Goal: Task Accomplishment & Management: Use online tool/utility

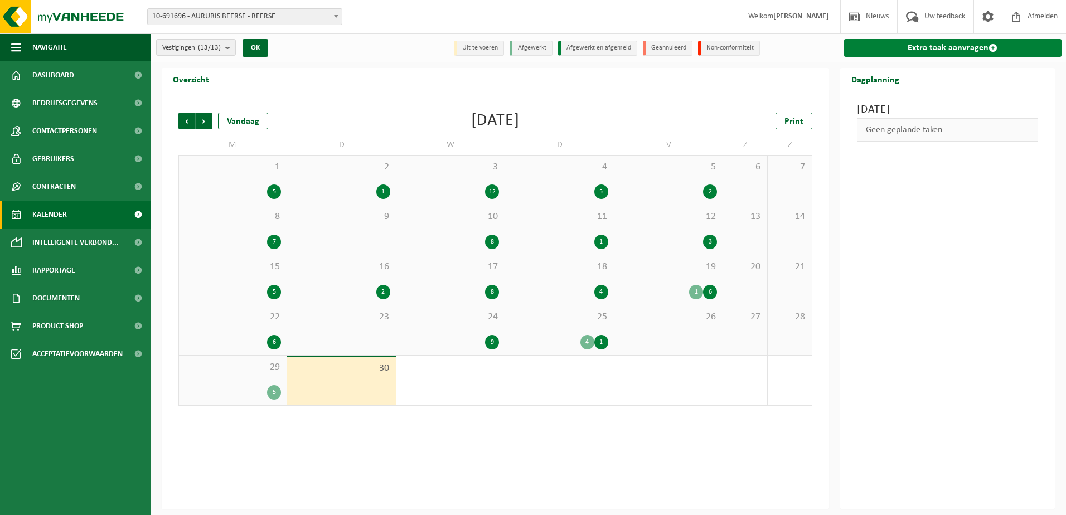
click at [935, 42] on link "Extra taak aanvragen" at bounding box center [953, 48] width 218 height 18
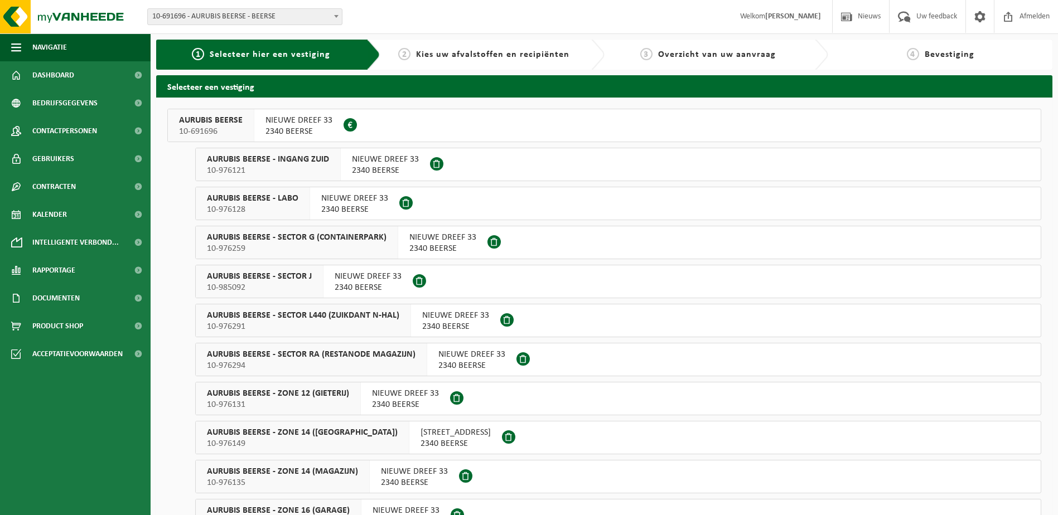
click at [462, 241] on span "NIEUWE DREEF 33" at bounding box center [442, 237] width 67 height 11
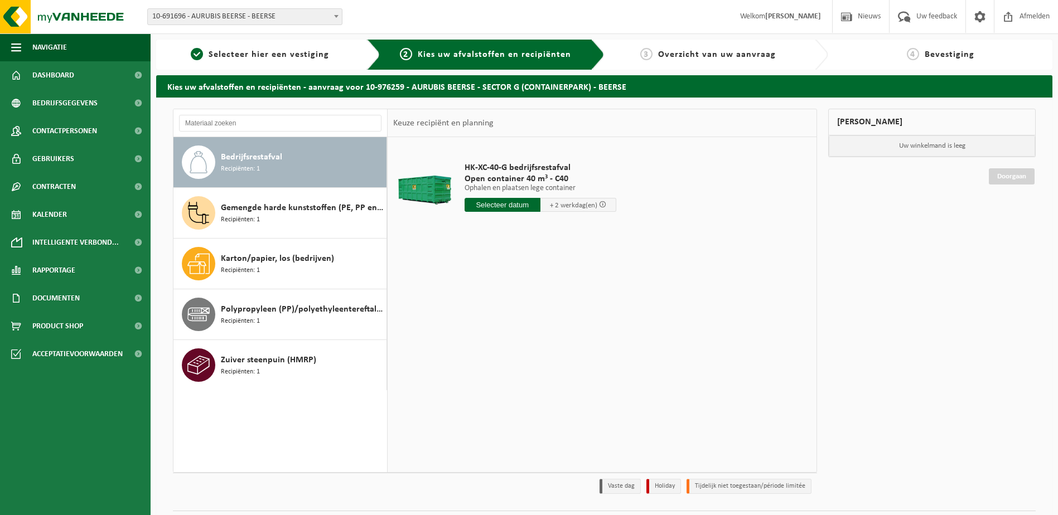
click at [297, 161] on div "Bedrijfsrestafval Recipiënten: 1" at bounding box center [302, 162] width 163 height 33
click at [498, 203] on input "text" at bounding box center [502, 205] width 76 height 14
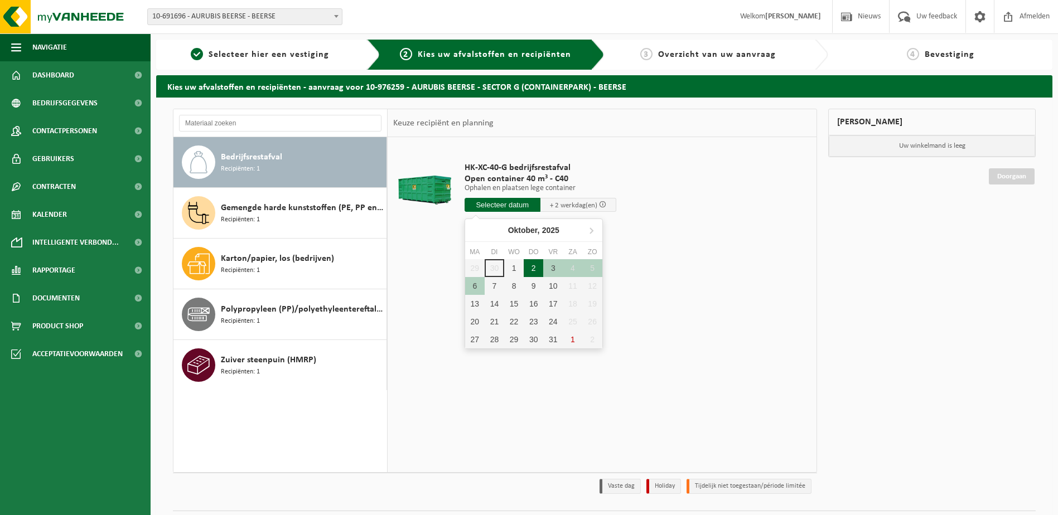
click at [536, 269] on div "2" at bounding box center [534, 268] width 20 height 18
type input "Van 2025-10-02"
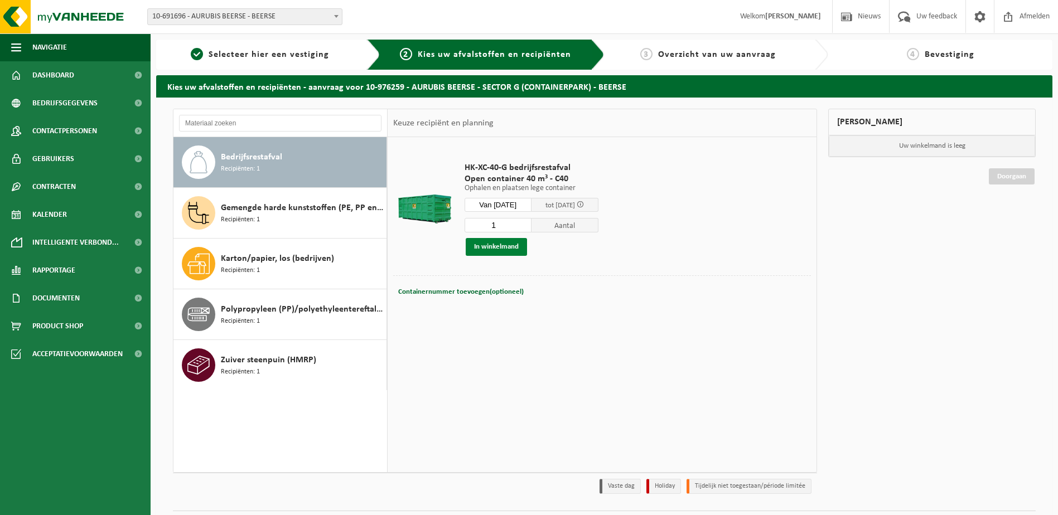
click at [503, 249] on button "In winkelmand" at bounding box center [496, 247] width 61 height 18
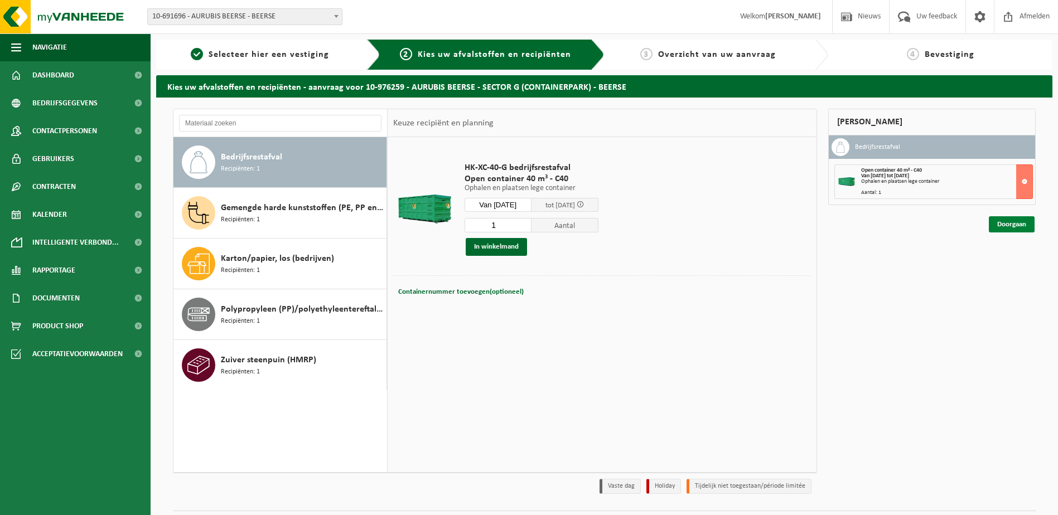
click at [996, 224] on link "Doorgaan" at bounding box center [1012, 224] width 46 height 16
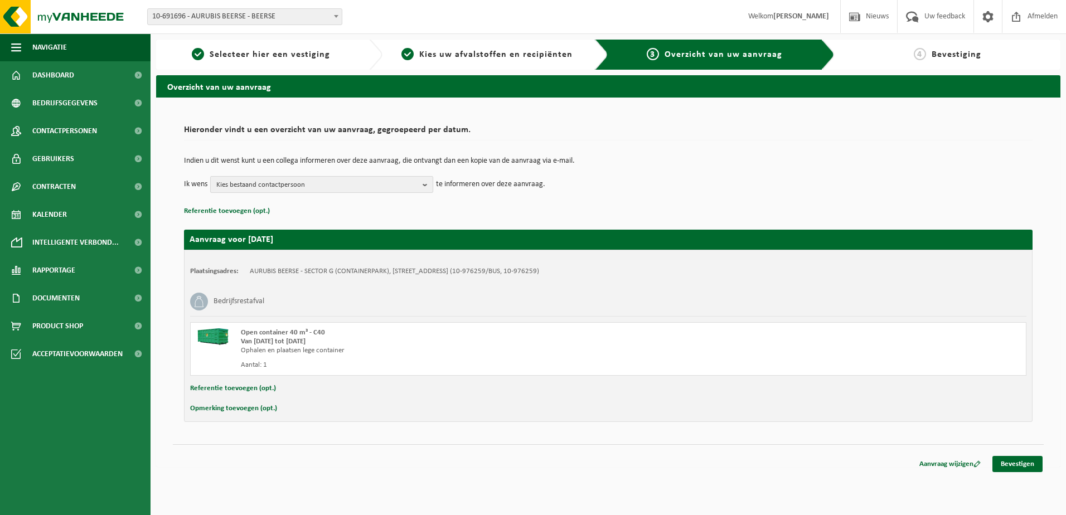
click at [425, 182] on b "button" at bounding box center [428, 185] width 10 height 16
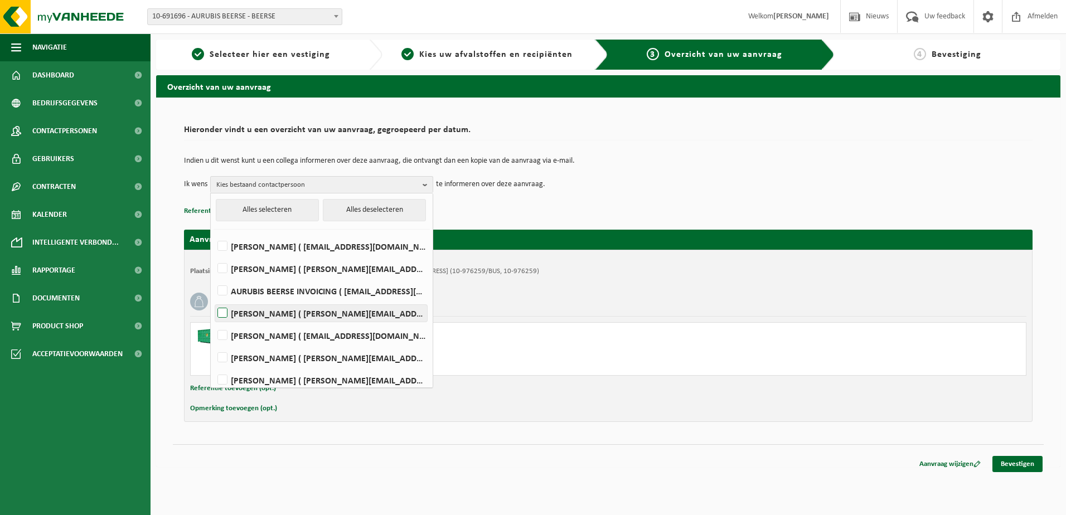
click at [224, 313] on label "Charlotte Jenard ( c.jenard@aurubis.com )" at bounding box center [321, 313] width 212 height 17
click at [214, 299] on input "Charlotte Jenard ( c.jenard@aurubis.com )" at bounding box center [213, 299] width 1 height 1
checkbox input "true"
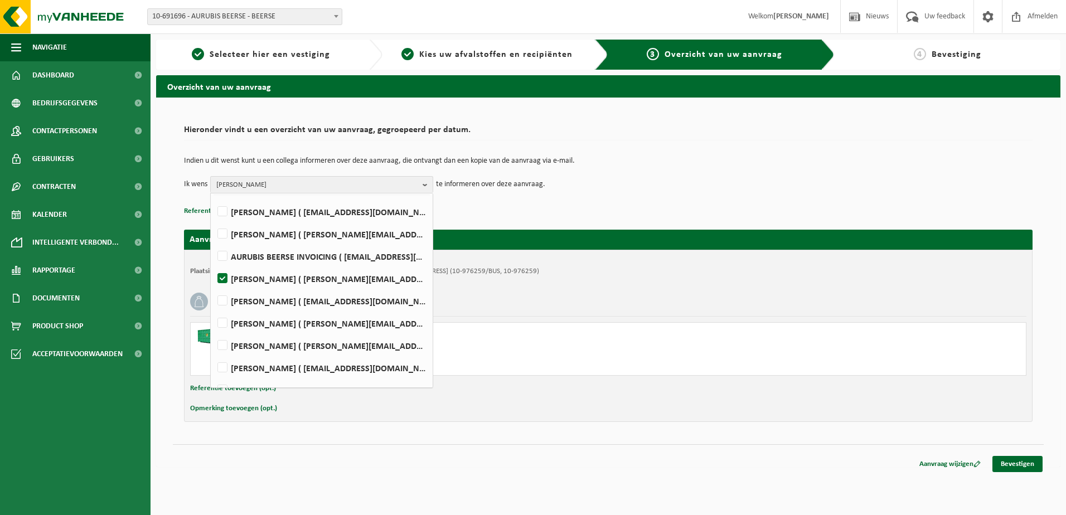
scroll to position [51, 0]
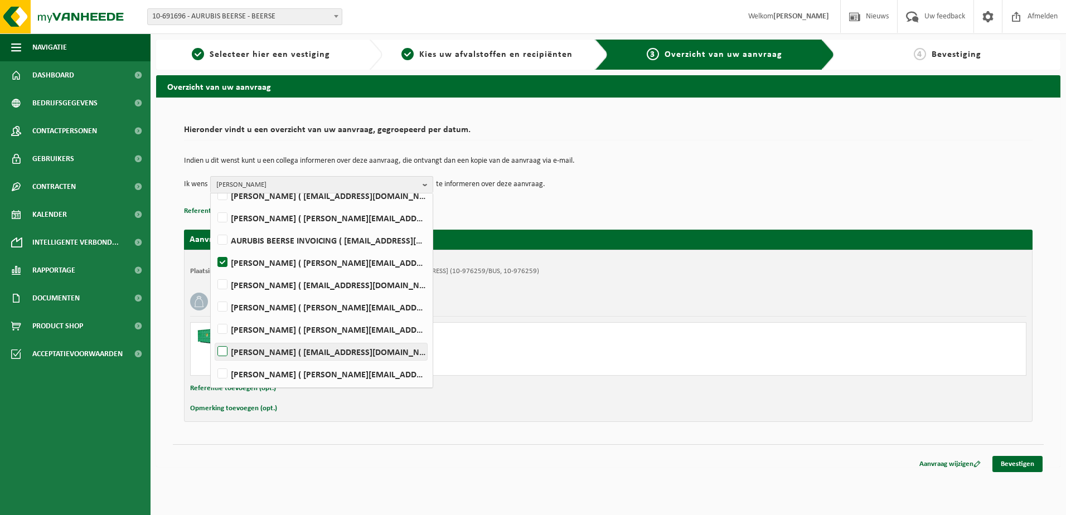
click at [219, 351] on label "Jonathan Van Tilborgh ( j.vantilborgh@aurubis.com )" at bounding box center [321, 351] width 212 height 17
click at [214, 338] on input "Jonathan Van Tilborgh ( j.vantilborgh@aurubis.com )" at bounding box center [213, 337] width 1 height 1
checkbox input "true"
click at [1005, 461] on link "Bevestigen" at bounding box center [1017, 464] width 50 height 16
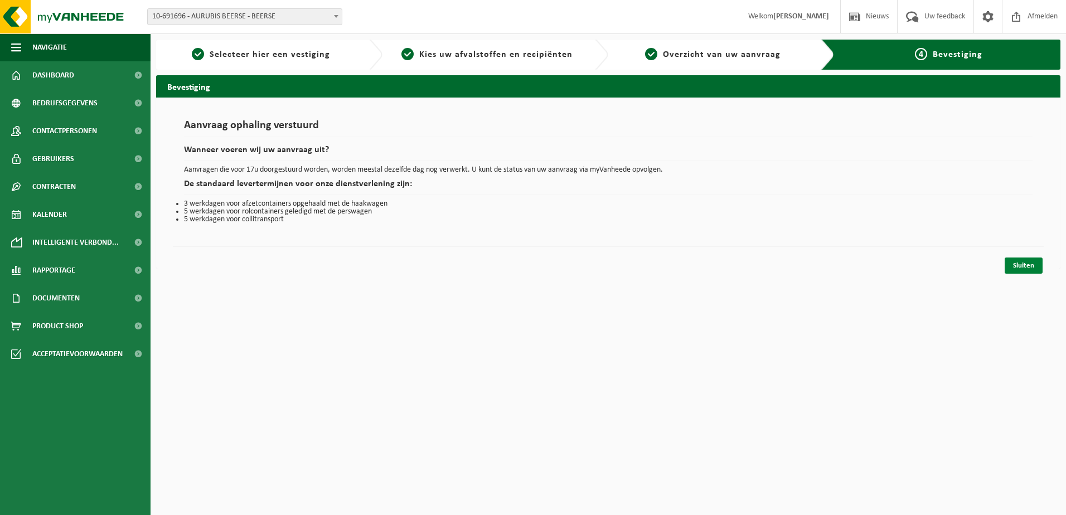
click at [1013, 264] on link "Sluiten" at bounding box center [1024, 266] width 38 height 16
